Goal: Task Accomplishment & Management: Complete application form

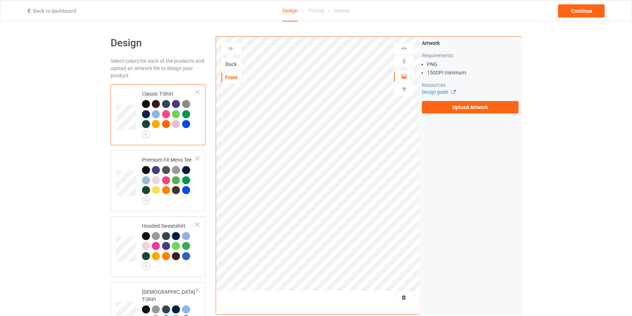
click at [231, 66] on div "Back" at bounding box center [232, 64] width 20 height 7
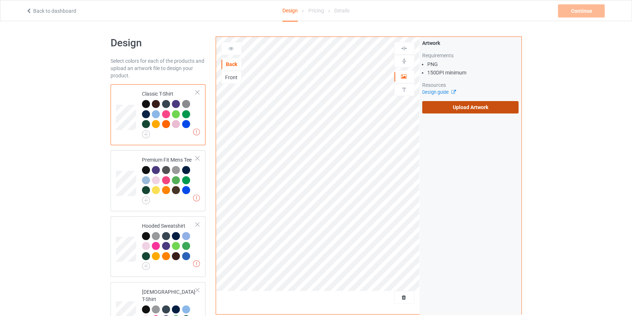
click at [448, 103] on label "Upload Artwork" at bounding box center [470, 107] width 97 height 12
click at [0, 0] on input "Upload Artwork" at bounding box center [0, 0] width 0 height 0
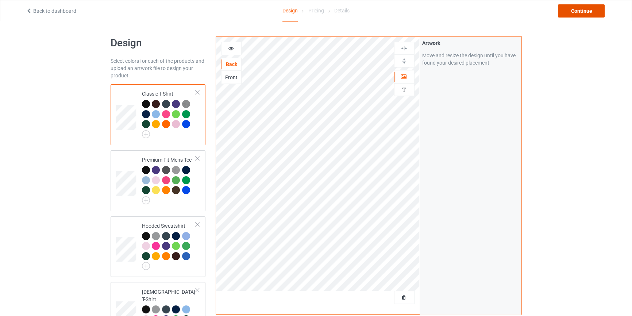
click at [573, 10] on div "Continue" at bounding box center [581, 10] width 47 height 13
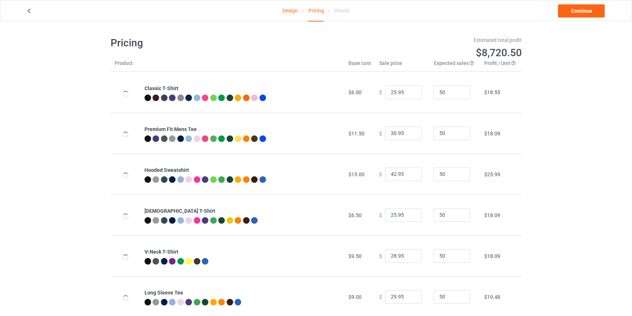
click at [573, 10] on link "Continue" at bounding box center [581, 10] width 47 height 13
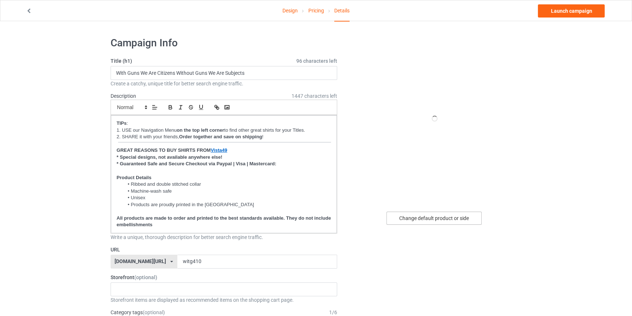
click at [434, 215] on div "Change default product or side" at bounding box center [434, 218] width 95 height 13
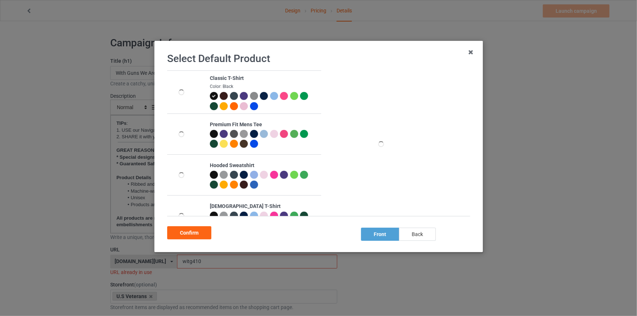
click at [418, 235] on div "back" at bounding box center [417, 234] width 37 height 13
click at [201, 234] on div "Confirm" at bounding box center [189, 232] width 44 height 13
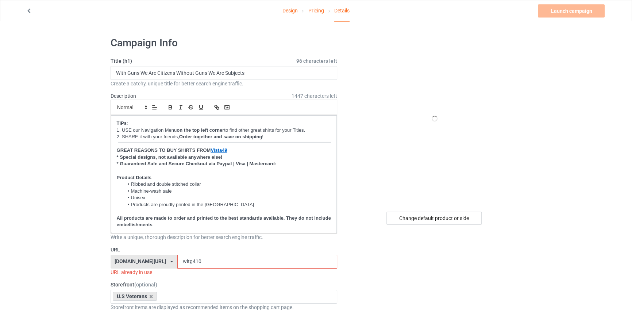
click at [319, 12] on link "Pricing" at bounding box center [316, 10] width 16 height 20
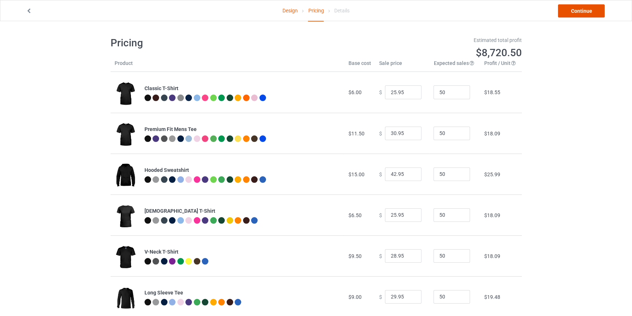
click at [588, 11] on link "Continue" at bounding box center [581, 10] width 47 height 13
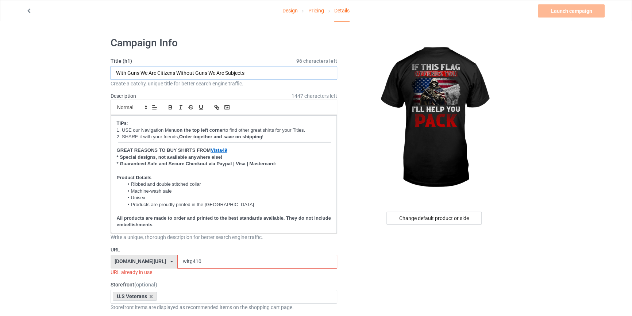
click at [252, 74] on input "With Guns We Are Citizens Without Guns We Are Subjects" at bounding box center [224, 73] width 227 height 14
paste input "If This Flag Offends You I'll Help You Pack"
type input "If This Flag Offends You I'll Help You Pack"
drag, startPoint x: 192, startPoint y: 263, endPoint x: 3, endPoint y: 250, distance: 189.6
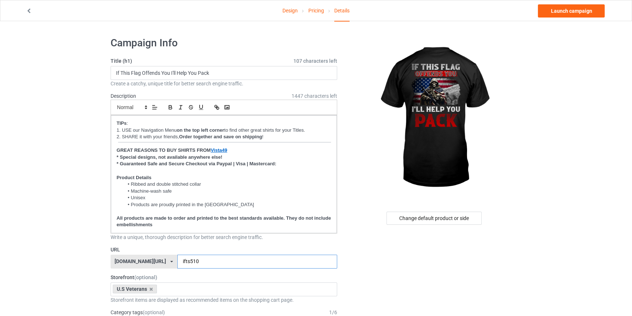
type input "ifts510"
click at [563, 6] on link "Launch campaign" at bounding box center [571, 10] width 67 height 13
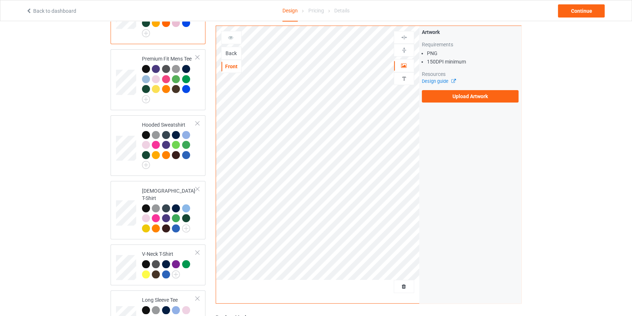
scroll to position [155, 0]
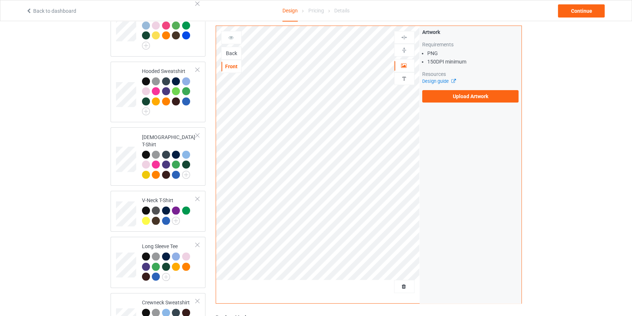
click at [228, 51] on div "Back" at bounding box center [232, 53] width 20 height 7
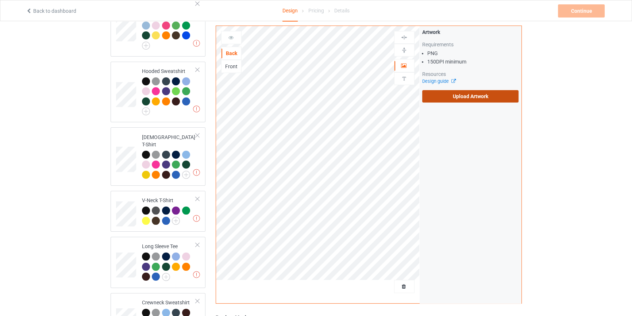
click at [459, 101] on label "Upload Artwork" at bounding box center [470, 96] width 97 height 12
click at [0, 0] on input "Upload Artwork" at bounding box center [0, 0] width 0 height 0
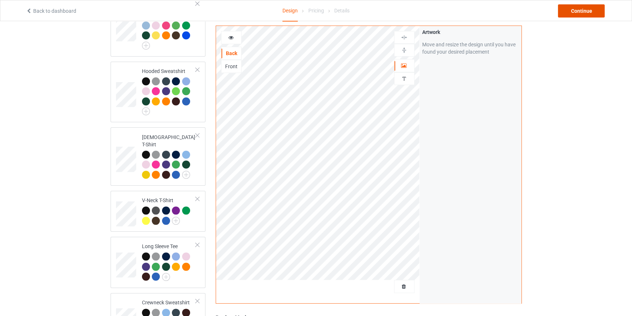
click at [565, 16] on div "Continue" at bounding box center [581, 10] width 47 height 13
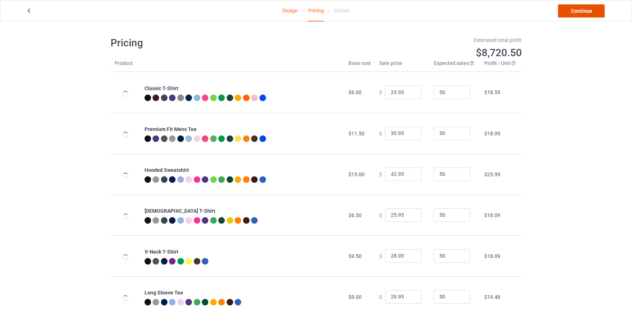
click at [565, 16] on link "Continue" at bounding box center [581, 10] width 47 height 13
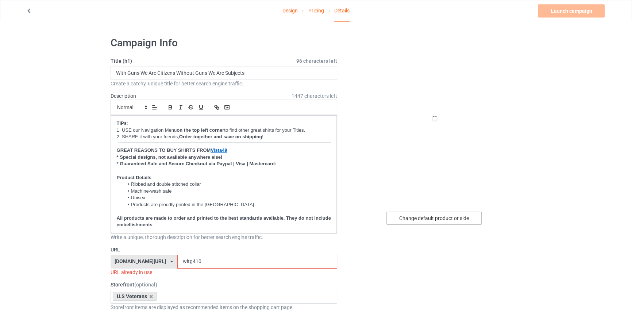
click at [437, 225] on div "Change default product or side" at bounding box center [434, 218] width 95 height 13
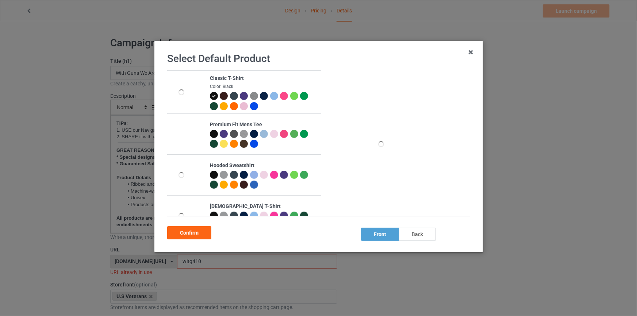
click at [427, 235] on div "back" at bounding box center [417, 234] width 37 height 13
click at [188, 234] on div "Confirm" at bounding box center [189, 232] width 44 height 13
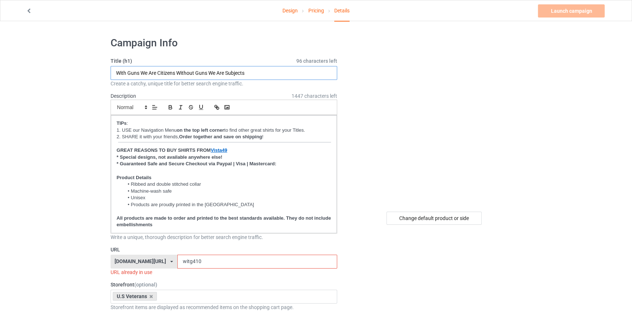
click at [257, 70] on input "With Guns We Are Citizens Without Guns We Are Subjects" at bounding box center [224, 73] width 227 height 14
paste input "If You Aren't Willing To Fight For What You Believe Do Not Cry About What You W…"
type input "If You Aren't Willing To Fight For What You Believe Do Not Cry About What You W…"
drag, startPoint x: 192, startPoint y: 262, endPoint x: 64, endPoint y: 255, distance: 128.4
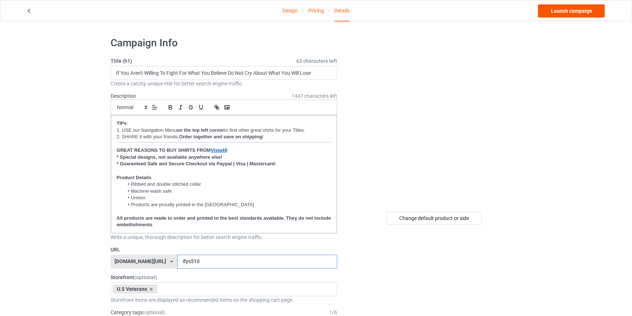
type input "ifys510"
click at [562, 9] on link "Launch campaign" at bounding box center [571, 10] width 67 height 13
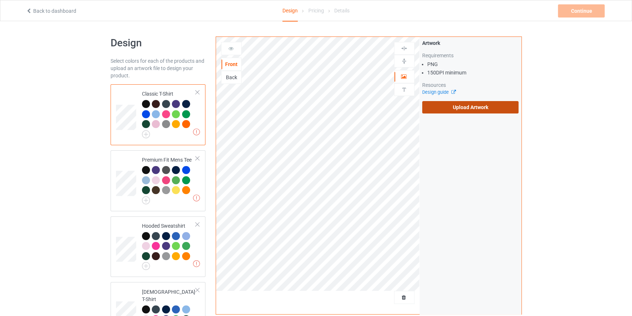
click at [484, 103] on label "Upload Artwork" at bounding box center [470, 107] width 97 height 12
click at [0, 0] on input "Upload Artwork" at bounding box center [0, 0] width 0 height 0
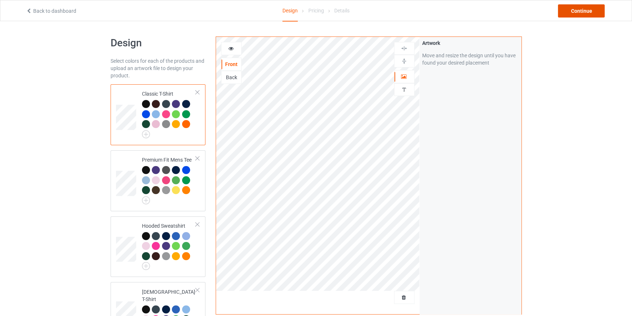
click at [573, 8] on div "Continue" at bounding box center [581, 10] width 47 height 13
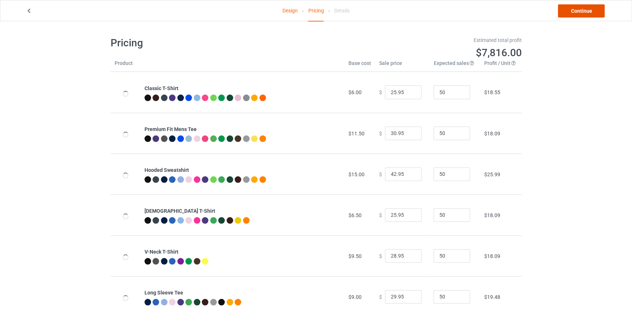
click at [573, 8] on link "Continue" at bounding box center [581, 10] width 47 height 13
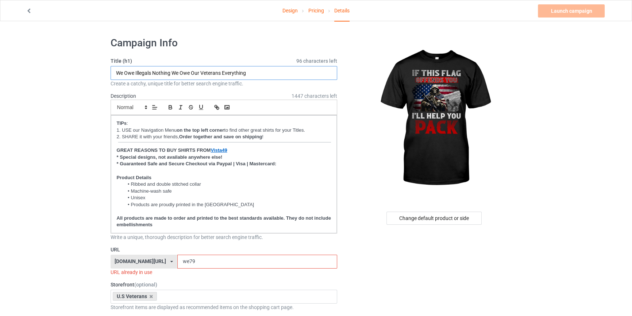
click at [259, 72] on input "We Owe Illegals Nothing We Owe Our Veterans Everything" at bounding box center [224, 73] width 227 height 14
paste input "If This Flag Offends You I'll Help You Pack"
type input "If This Flag Offends You I'll Help You Pack"
drag, startPoint x: 55, startPoint y: 169, endPoint x: 143, endPoint y: 243, distance: 115.6
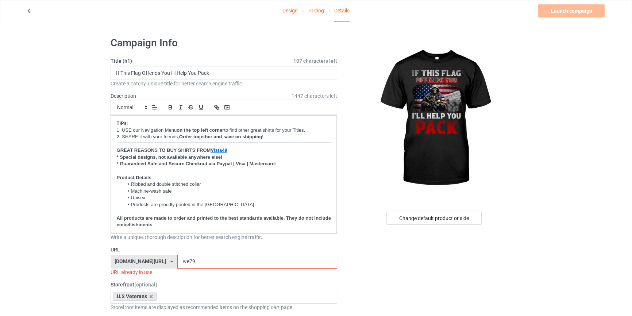
drag, startPoint x: 199, startPoint y: 260, endPoint x: 0, endPoint y: 246, distance: 199.4
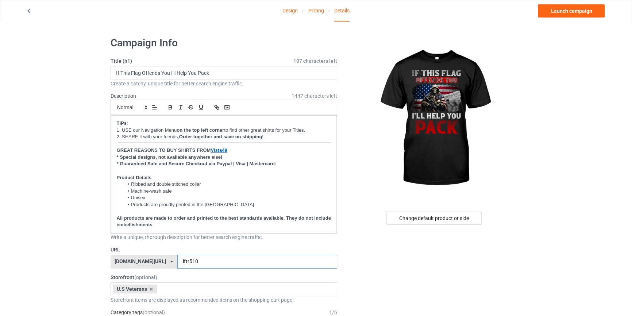
type input "iftr510"
click at [562, 15] on link "Launch campaign" at bounding box center [571, 10] width 67 height 13
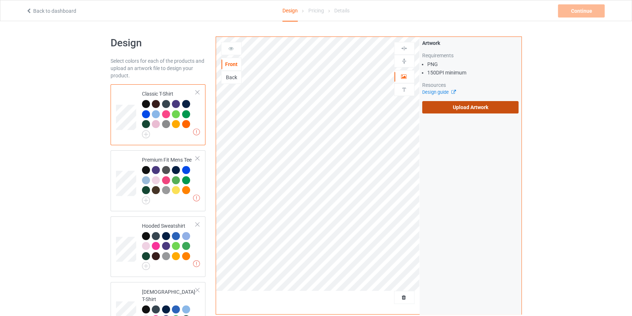
click at [463, 107] on label "Upload Artwork" at bounding box center [470, 107] width 97 height 12
click at [0, 0] on input "Upload Artwork" at bounding box center [0, 0] width 0 height 0
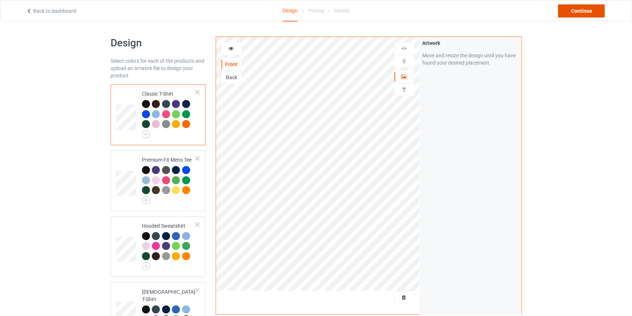
click at [582, 15] on div "Continue" at bounding box center [581, 10] width 47 height 13
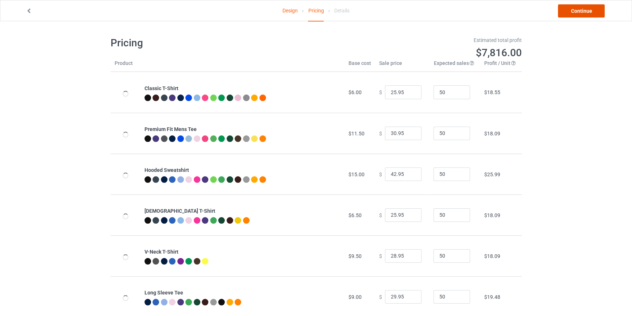
click at [582, 15] on link "Continue" at bounding box center [581, 10] width 47 height 13
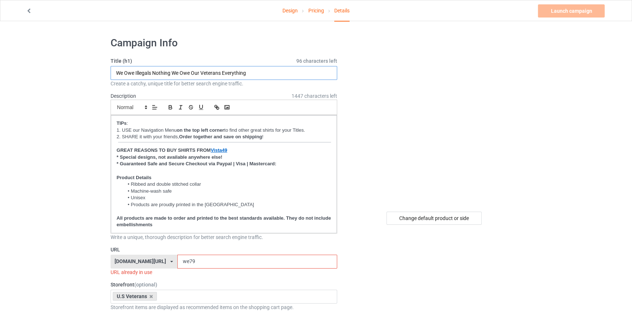
click at [252, 77] on input "We Owe Illegals Nothing We Owe Our Veterans Everything" at bounding box center [224, 73] width 227 height 14
paste input "If You Aren't Willing To Fight For What You Believe Do Not Cry About What You W…"
type input "If You Aren't Willing To Fight For What You Believe Do Not Cry About What You W…"
drag, startPoint x: 188, startPoint y: 261, endPoint x: 40, endPoint y: 252, distance: 148.5
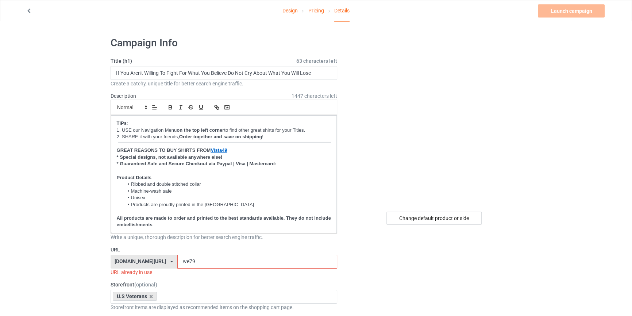
drag, startPoint x: 554, startPoint y: 41, endPoint x: 561, endPoint y: 21, distance: 20.4
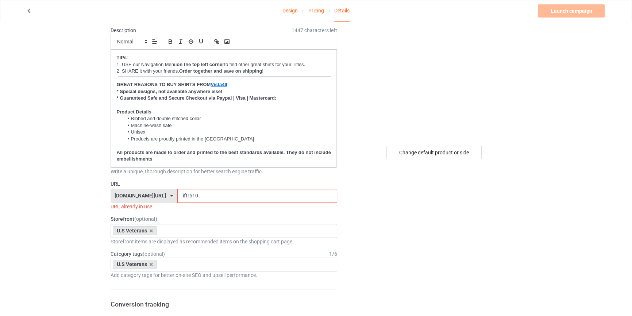
scroll to position [66, 0]
click at [177, 196] on input "iftr510" at bounding box center [257, 196] width 160 height 14
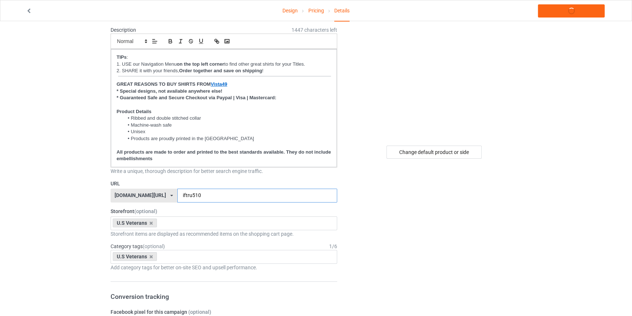
type input "iftru510"
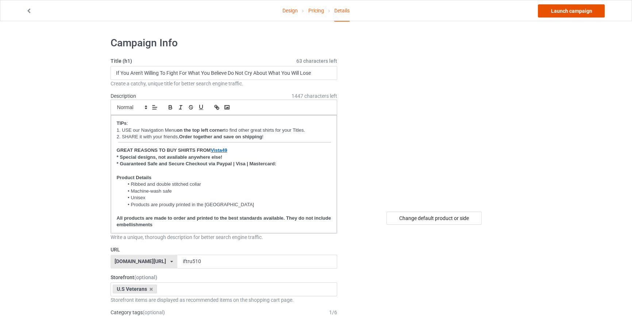
click at [578, 15] on link "Launch campaign" at bounding box center [571, 10] width 67 height 13
